Goal: Task Accomplishment & Management: Manage account settings

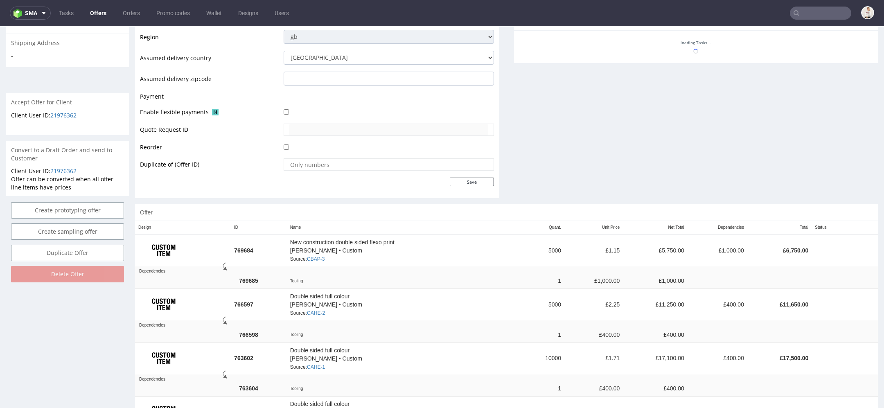
scroll to position [343, 0]
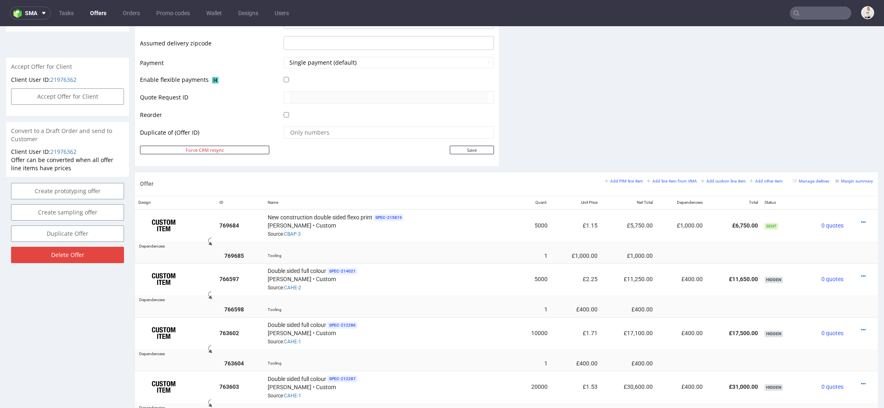
click at [861, 219] on icon at bounding box center [863, 222] width 5 height 6
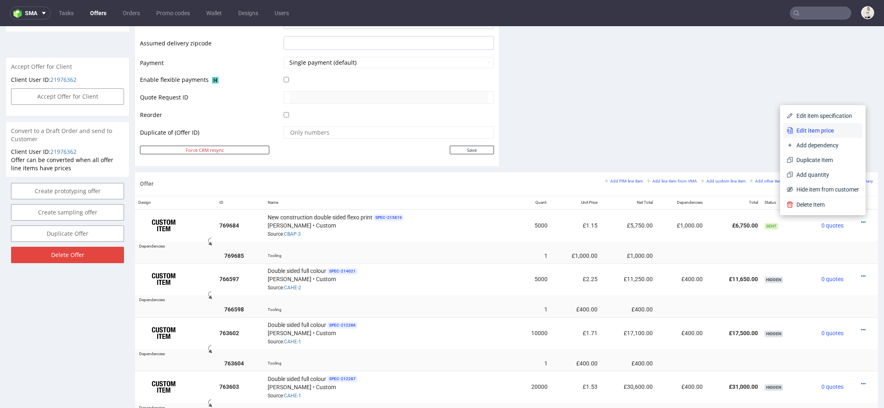
click at [832, 133] on span "Edit item price" at bounding box center [826, 130] width 66 height 8
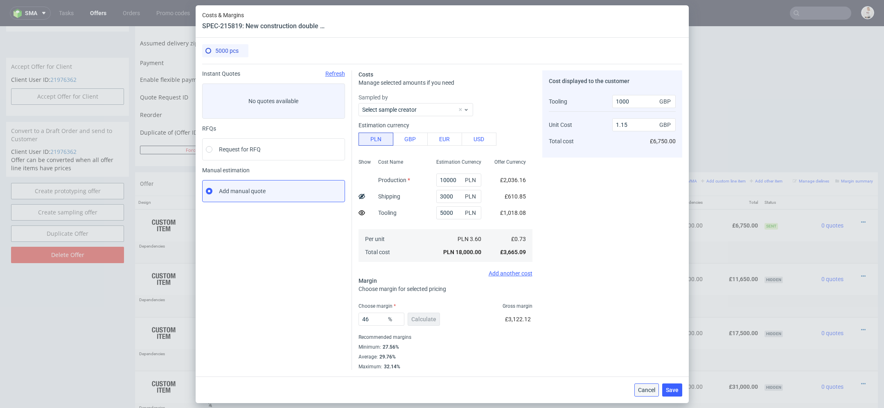
click at [647, 390] on span "Cancel" at bounding box center [646, 390] width 17 height 6
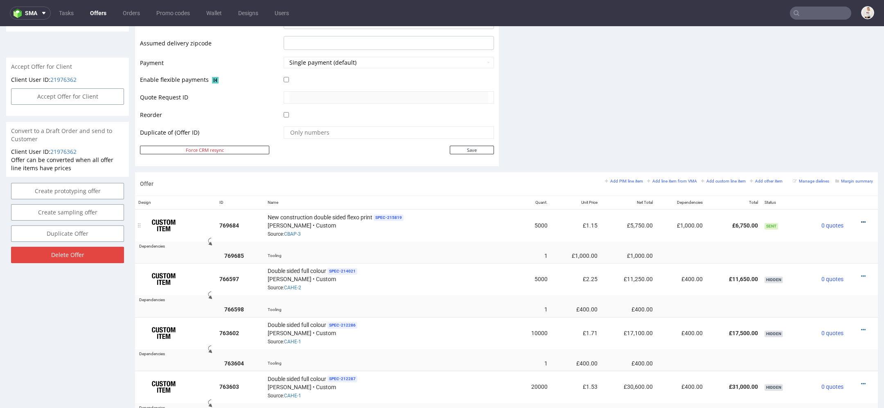
click at [861, 219] on icon at bounding box center [863, 222] width 5 height 6
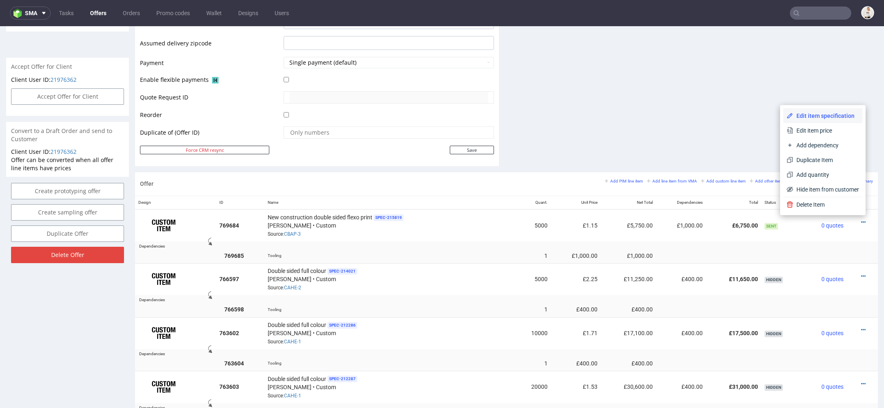
click at [823, 112] on span "Edit item specification" at bounding box center [826, 116] width 66 height 8
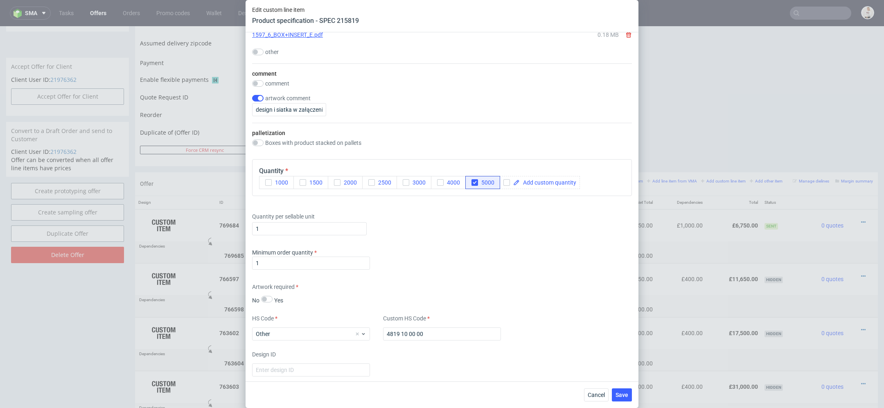
scroll to position [840, 0]
click at [487, 183] on span "5000" at bounding box center [486, 185] width 16 height 7
click at [536, 183] on span at bounding box center [548, 185] width 56 height 6
checkbox input "true"
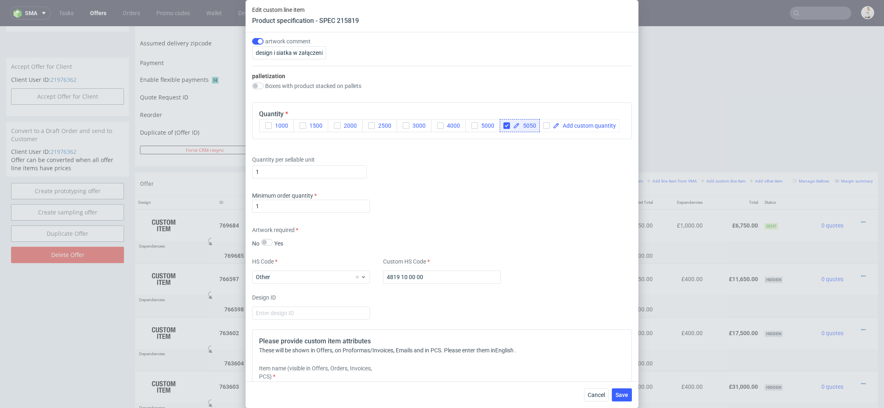
scroll to position [905, 0]
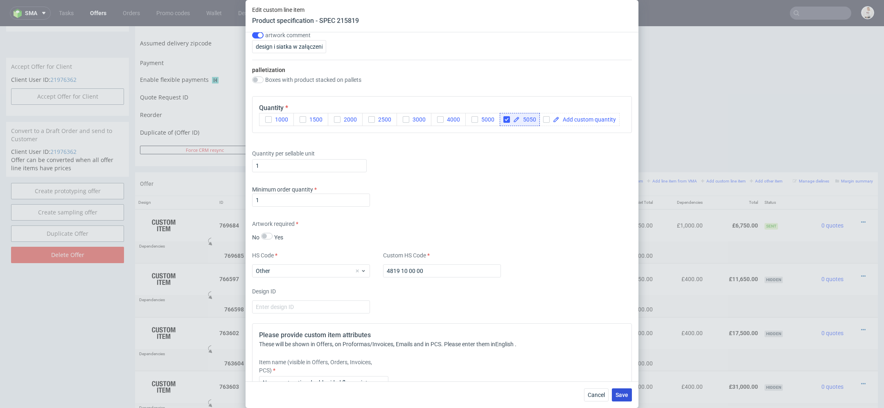
click at [615, 396] on button "Save" at bounding box center [622, 394] width 20 height 13
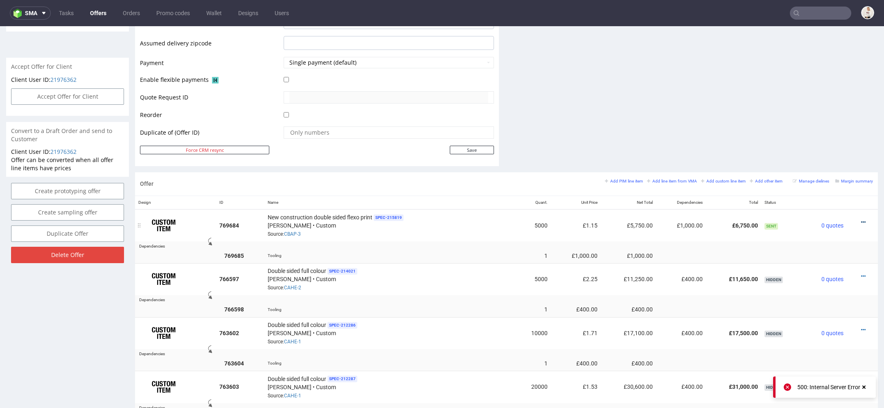
click at [861, 221] on icon at bounding box center [863, 222] width 5 height 6
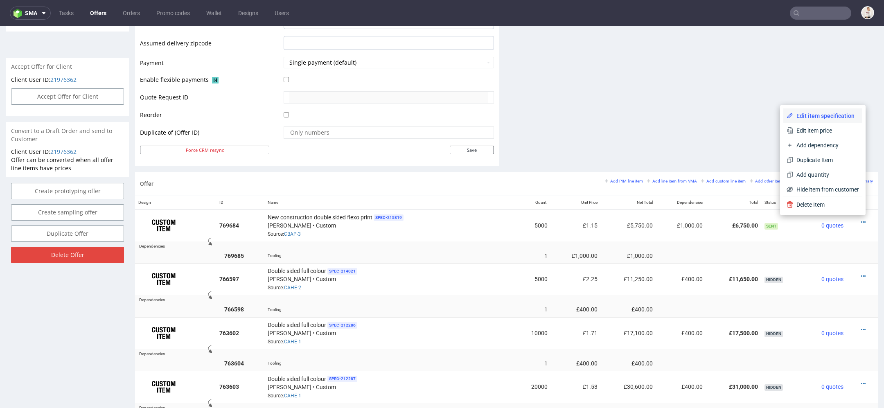
click at [827, 112] on span "Edit item specification" at bounding box center [826, 116] width 66 height 8
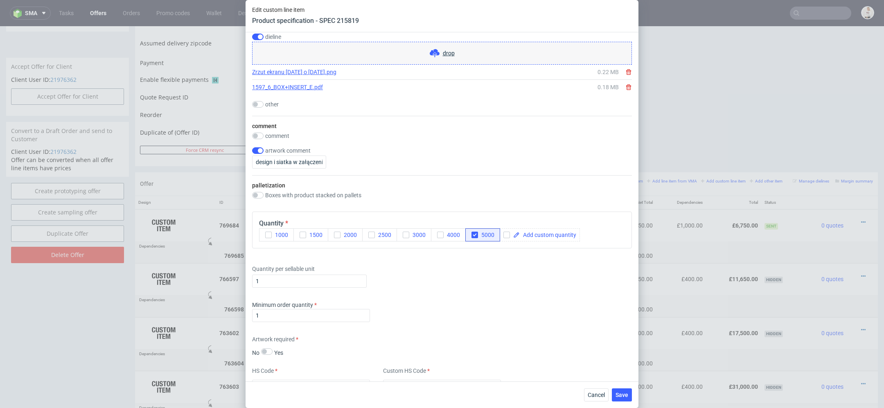
scroll to position [782, 0]
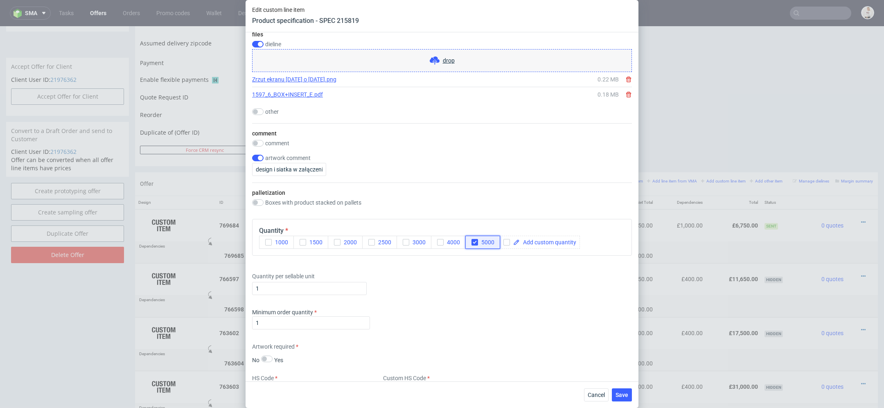
click at [473, 240] on icon "button" at bounding box center [475, 242] width 6 height 6
click at [539, 243] on span at bounding box center [548, 242] width 56 height 6
checkbox input "true"
click at [623, 397] on span "Save" at bounding box center [621, 395] width 13 height 6
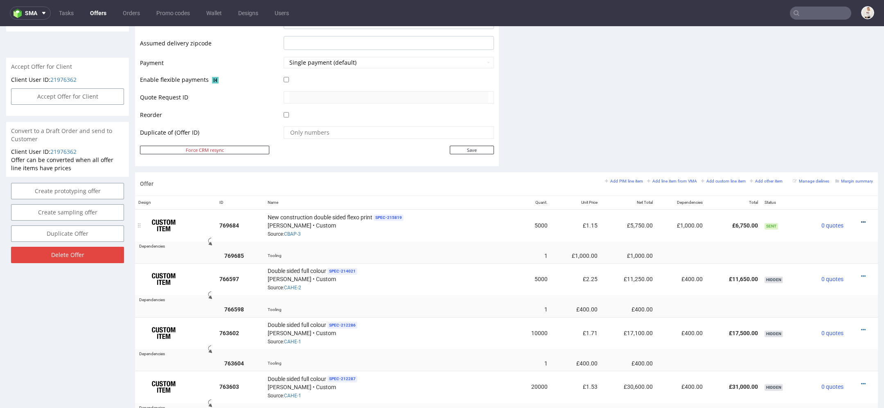
click at [861, 220] on icon at bounding box center [863, 222] width 5 height 6
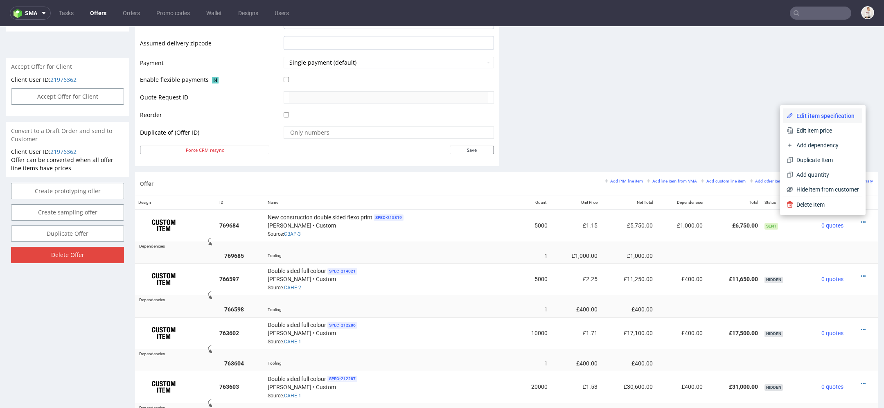
click at [832, 115] on span "Edit item specification" at bounding box center [826, 116] width 66 height 8
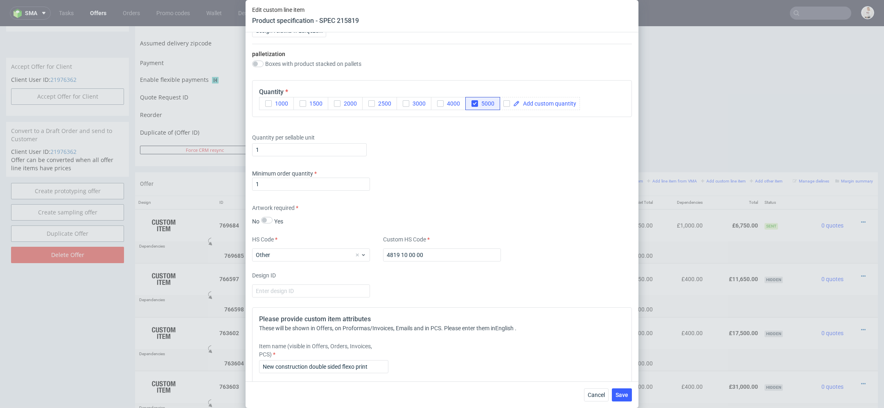
scroll to position [843, 0]
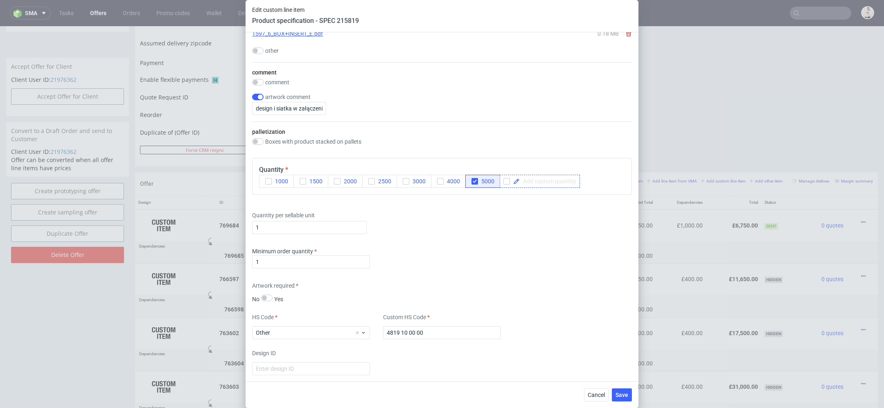
click at [555, 178] on span at bounding box center [548, 181] width 56 height 6
click at [506, 178] on input "checkbox" at bounding box center [506, 181] width 7 height 7
click at [511, 180] on div at bounding box center [508, 181] width 10 height 7
click at [476, 182] on icon "button" at bounding box center [475, 181] width 6 height 6
click at [541, 180] on span at bounding box center [548, 181] width 56 height 6
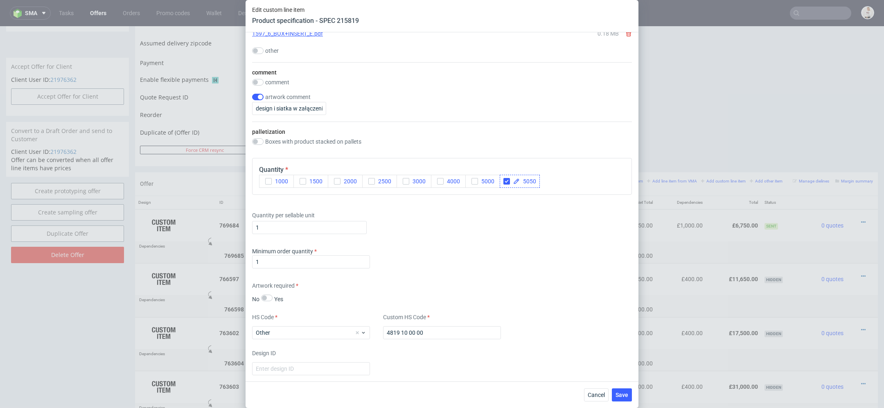
checkbox input "true"
click at [562, 289] on div "Artwork required No Yes" at bounding box center [442, 293] width 380 height 22
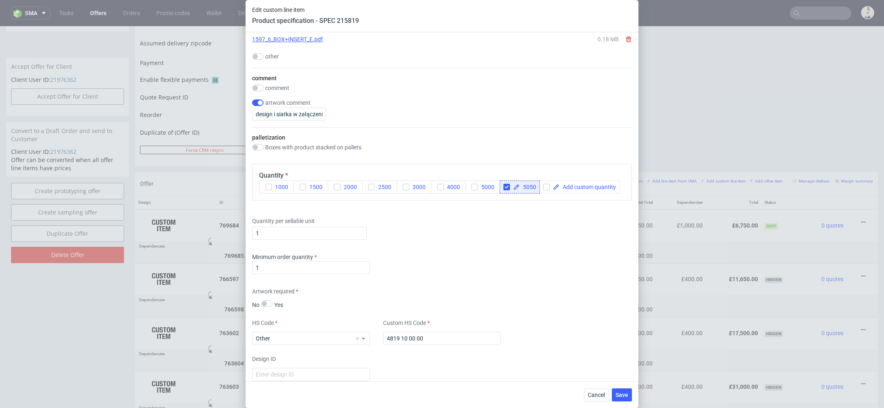
scroll to position [900, 0]
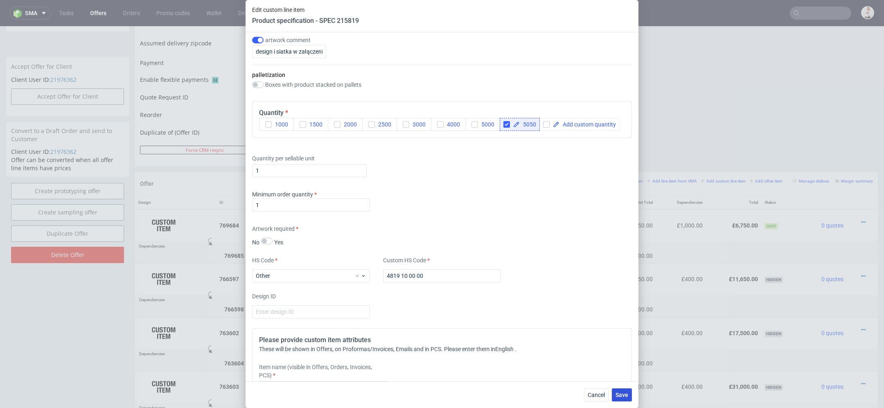
click at [622, 393] on span "Save" at bounding box center [621, 395] width 13 height 6
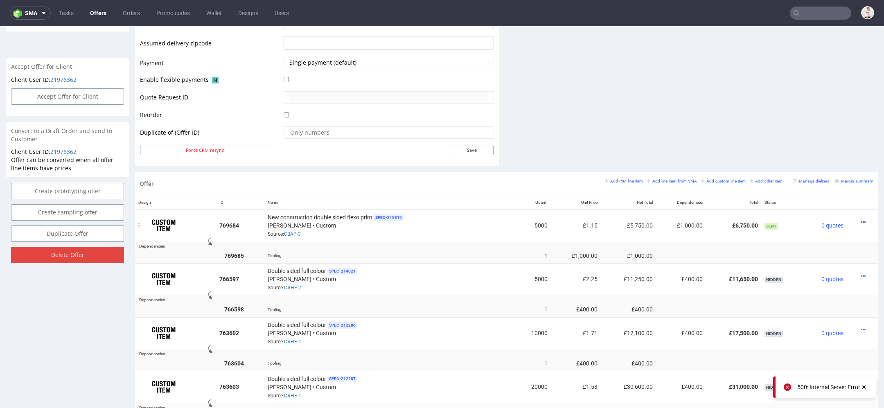
click at [861, 221] on icon at bounding box center [863, 222] width 5 height 6
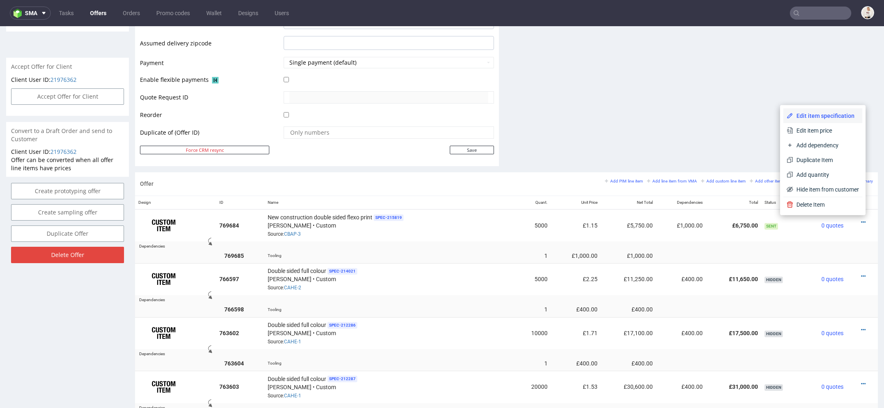
click at [832, 116] on span "Edit item specification" at bounding box center [826, 116] width 66 height 8
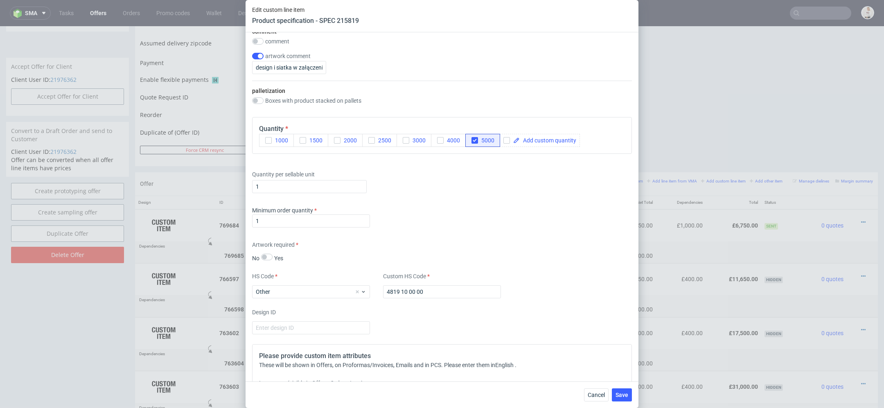
scroll to position [819, 0]
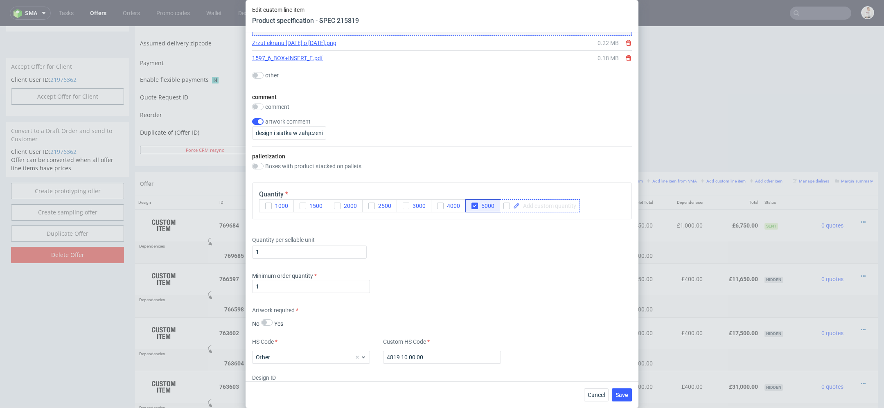
click at [556, 204] on span at bounding box center [548, 206] width 56 height 6
checkbox input "true"
click at [621, 398] on button "Save" at bounding box center [622, 394] width 20 height 13
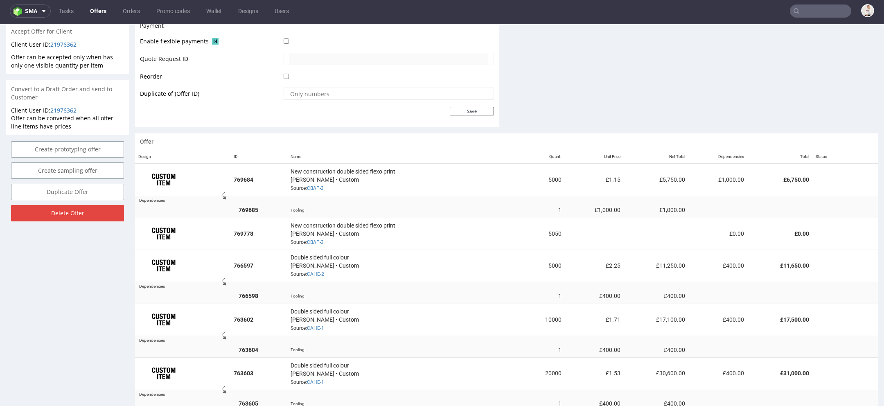
scroll to position [377, 0]
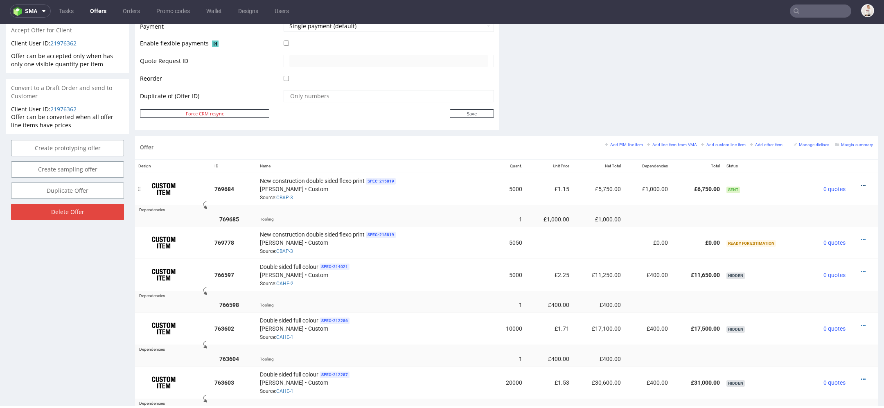
click at [861, 183] on icon at bounding box center [863, 186] width 5 height 6
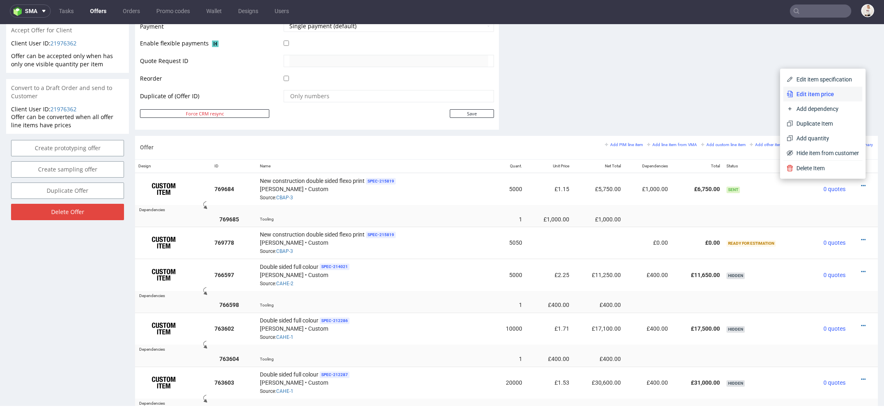
click at [817, 96] on span "Edit item price" at bounding box center [826, 94] width 66 height 8
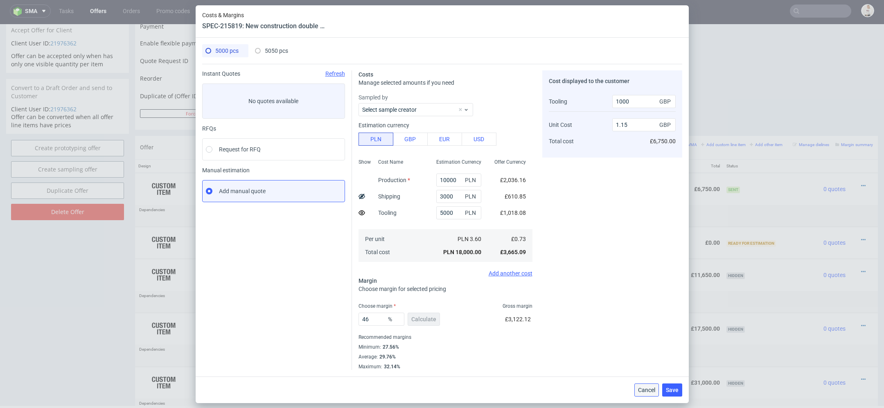
click at [648, 388] on span "Cancel" at bounding box center [646, 390] width 17 height 6
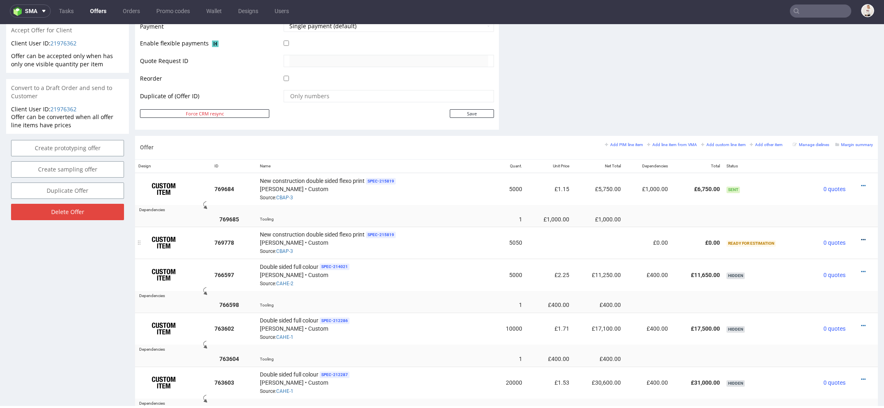
click at [861, 237] on icon at bounding box center [863, 240] width 5 height 6
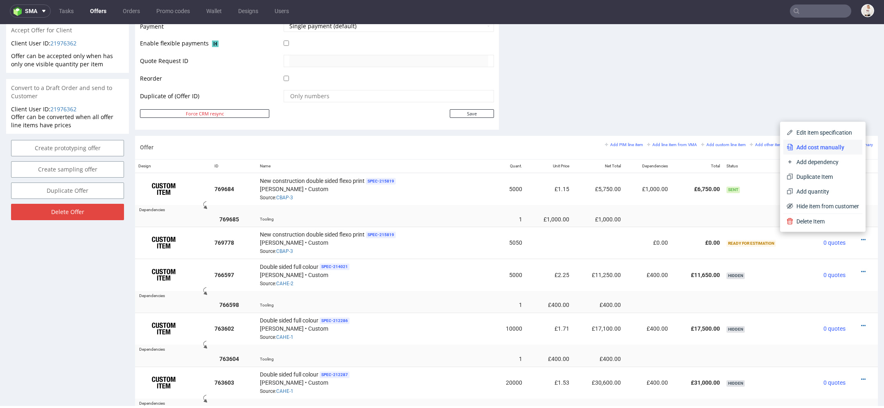
click at [822, 145] on span "Add cost manually" at bounding box center [826, 147] width 66 height 8
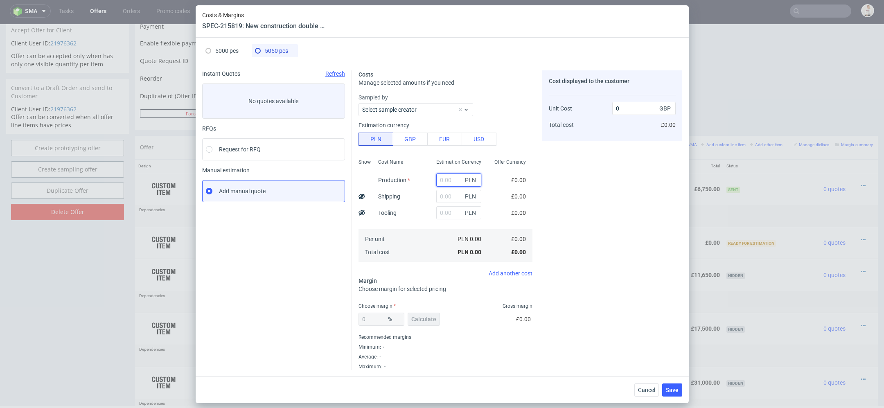
click at [449, 176] on input "text" at bounding box center [458, 180] width 45 height 13
type input "10100"
type input "0.41"
type input "10100"
click at [438, 196] on input "text" at bounding box center [458, 196] width 45 height 13
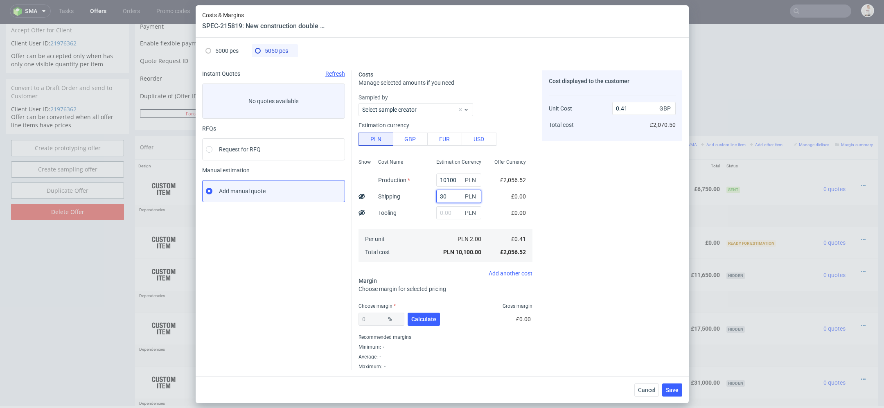
type input "300"
type input "0.42"
type input "3000"
type input "0.53"
type input "3000"
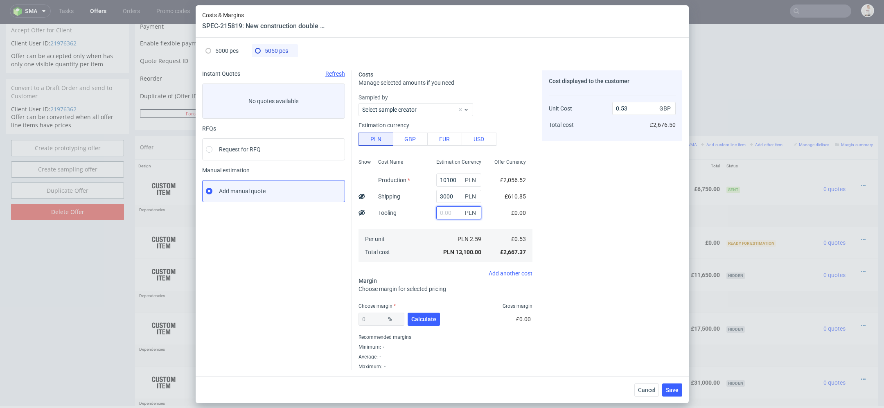
click at [444, 213] on input "text" at bounding box center [458, 212] width 45 height 13
type input "5000"
type input "0.73"
type input "5000"
click at [575, 207] on div "Cost displayed to the customer Unit Cost Total cost 0.73 GBP £3,686.50" at bounding box center [612, 220] width 140 height 300
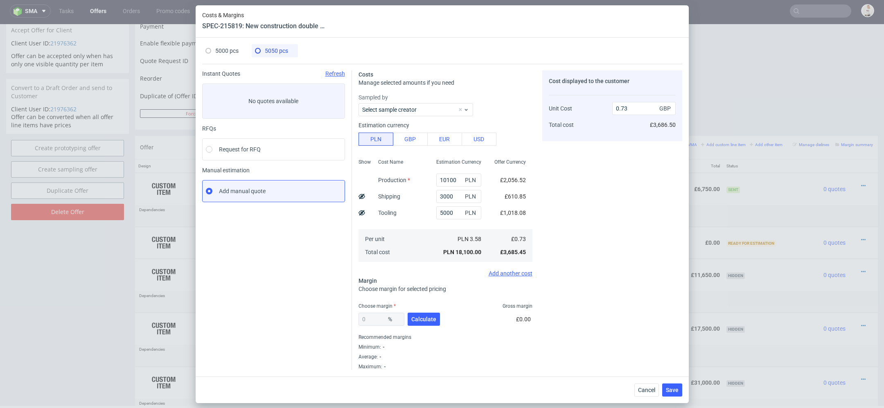
click at [363, 211] on use at bounding box center [361, 212] width 7 height 5
type input "0.53"
click at [428, 318] on span "Calculate" at bounding box center [423, 319] width 25 height 6
type input "29.73"
type input "0.84"
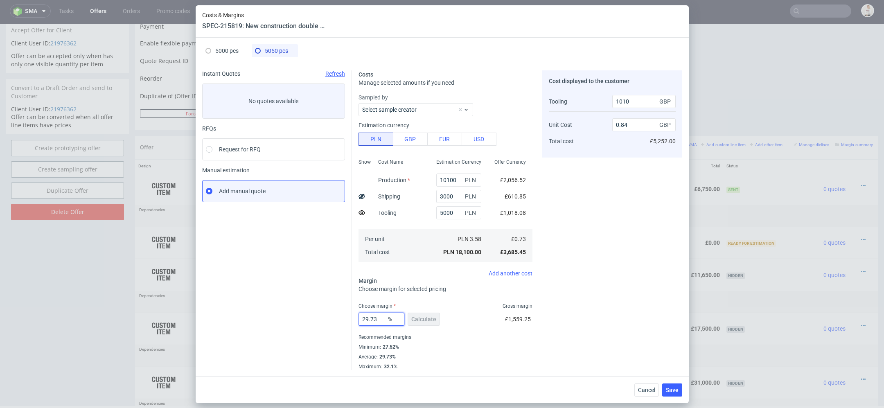
drag, startPoint x: 379, startPoint y: 320, endPoint x: 265, endPoint y: 311, distance: 113.8
click at [275, 313] on div "Instant Quotes Refresh No quotes available RFQs Request for RFQ Manual estimati…" at bounding box center [442, 217] width 480 height 306
type input "46"
type input "1.15"
type input "46"
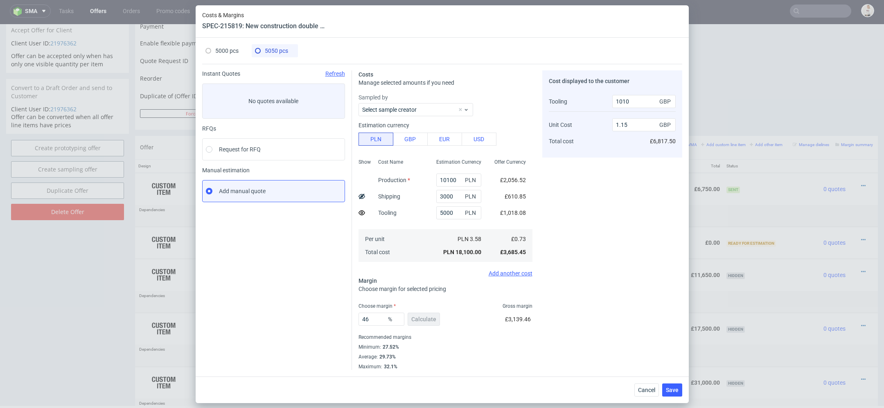
click at [465, 322] on div "46 % Calculate £3,139.46" at bounding box center [445, 320] width 174 height 23
click at [625, 101] on input "1010" at bounding box center [643, 101] width 63 height 13
type input "100"
type input "1.33"
type input "1000"
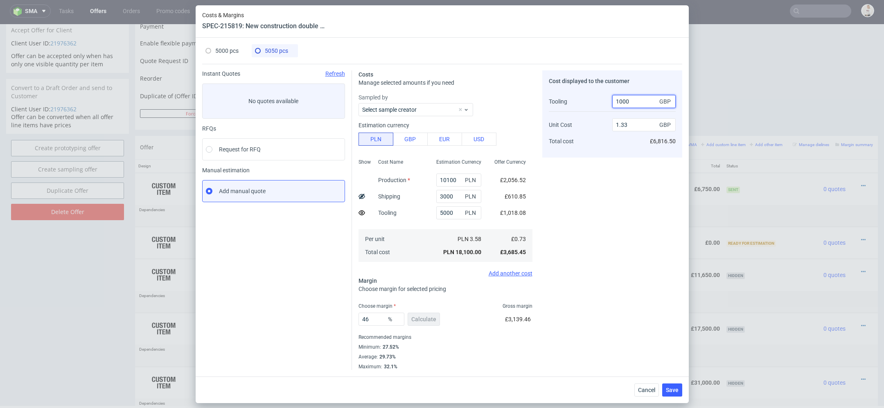
type input "1.15"
type input "1000"
click at [636, 281] on div "Cost displayed to the customer Tooling Unit Cost Total cost 1000 GBP 1.15 GBP £…" at bounding box center [612, 220] width 140 height 300
click at [673, 390] on span "Save" at bounding box center [672, 390] width 13 height 6
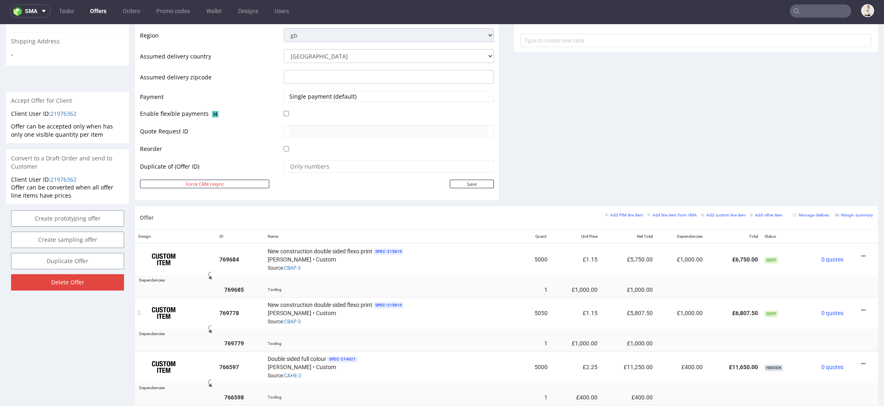
scroll to position [0, 0]
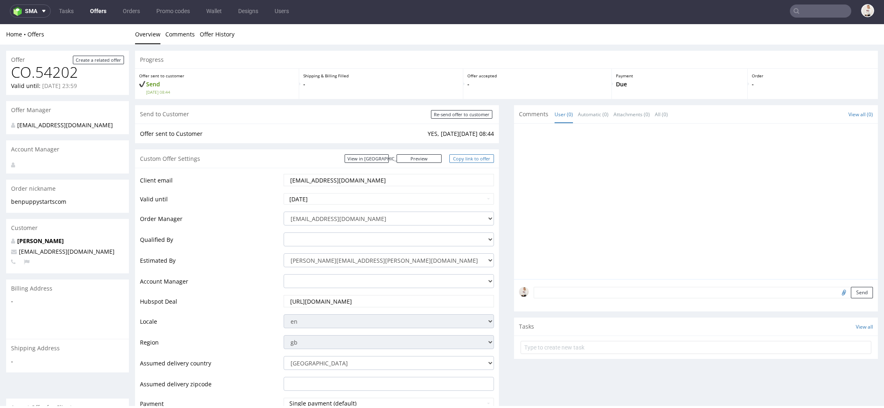
click at [474, 159] on link "Copy link to offer" at bounding box center [471, 158] width 45 height 9
